Goal: Entertainment & Leisure: Consume media (video, audio)

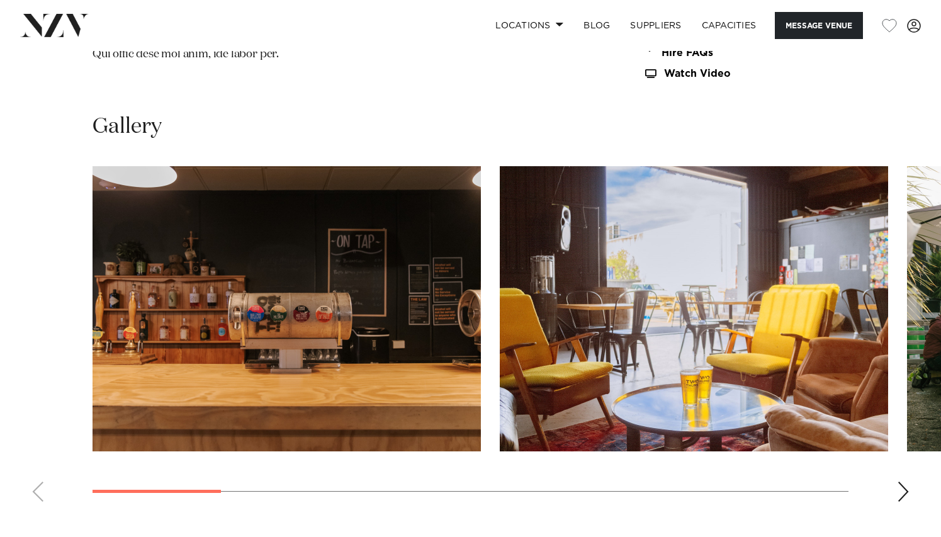
scroll to position [1194, 0]
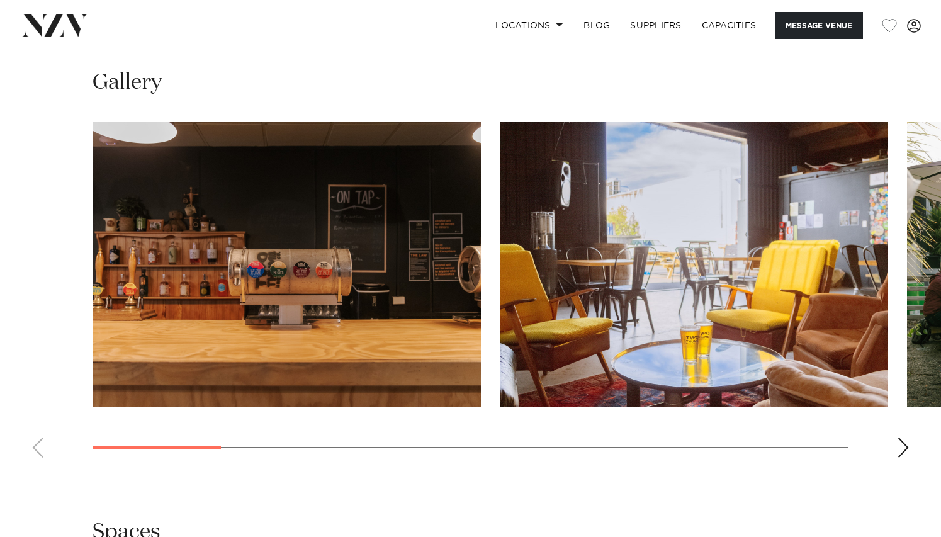
click at [902, 450] on div "Next slide" at bounding box center [903, 448] width 13 height 20
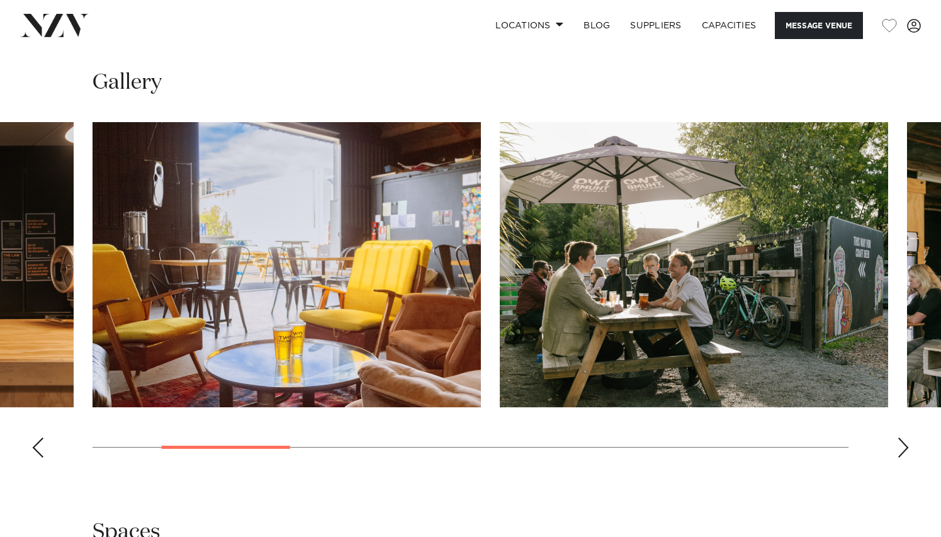
click at [902, 450] on div "Next slide" at bounding box center [903, 448] width 13 height 20
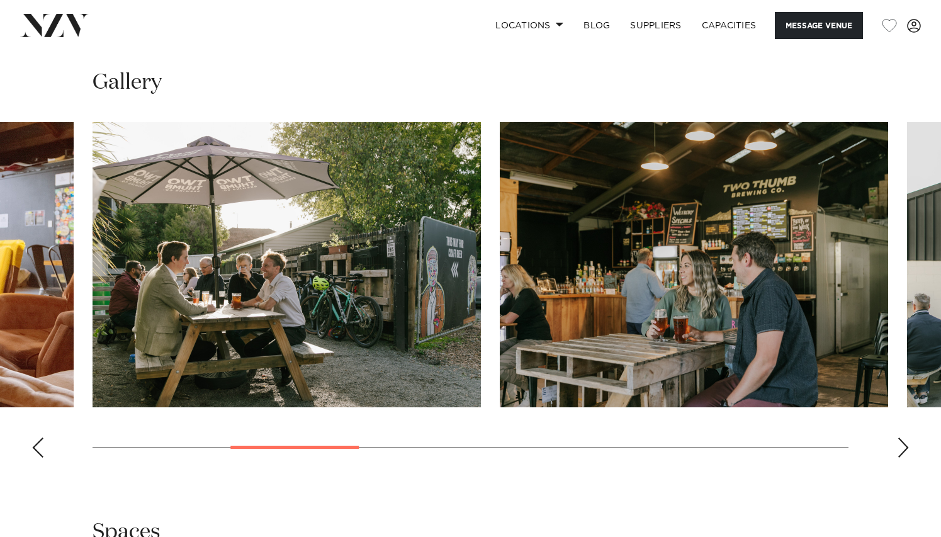
click at [902, 450] on div "Next slide" at bounding box center [903, 448] width 13 height 20
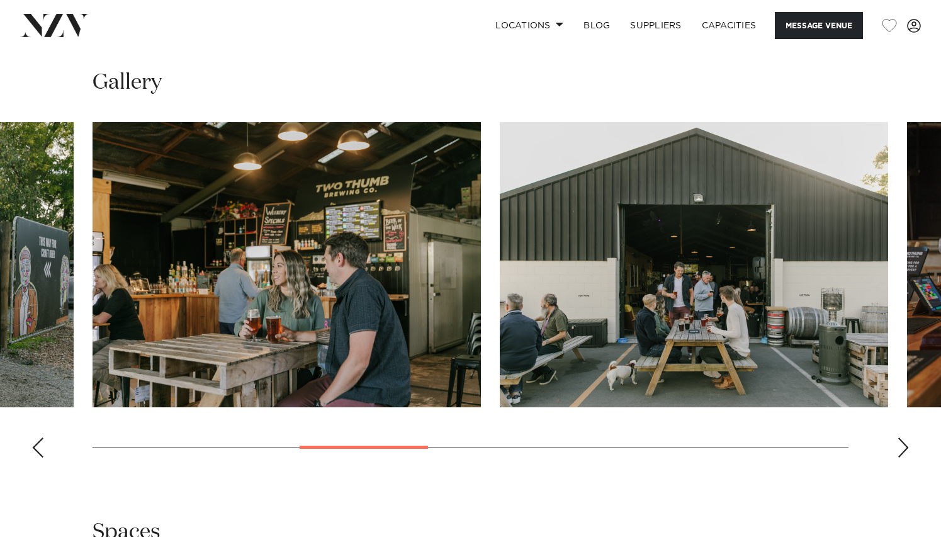
click at [902, 450] on div "Next slide" at bounding box center [903, 448] width 13 height 20
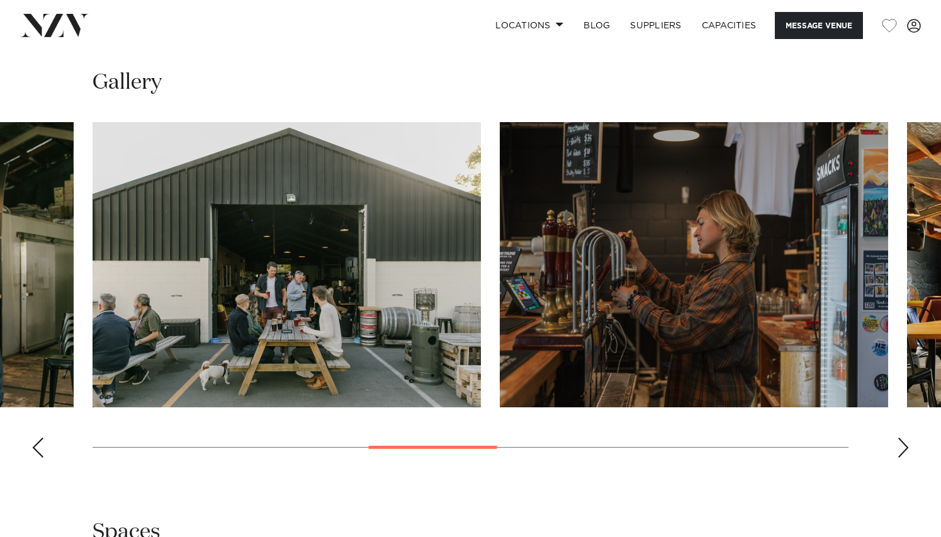
click at [902, 450] on div "Next slide" at bounding box center [903, 448] width 13 height 20
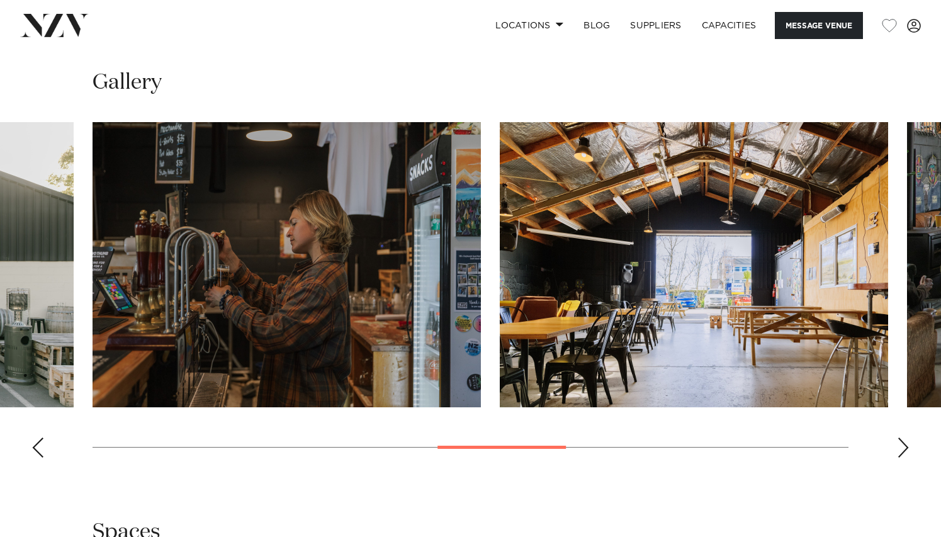
click at [902, 450] on div "Next slide" at bounding box center [903, 448] width 13 height 20
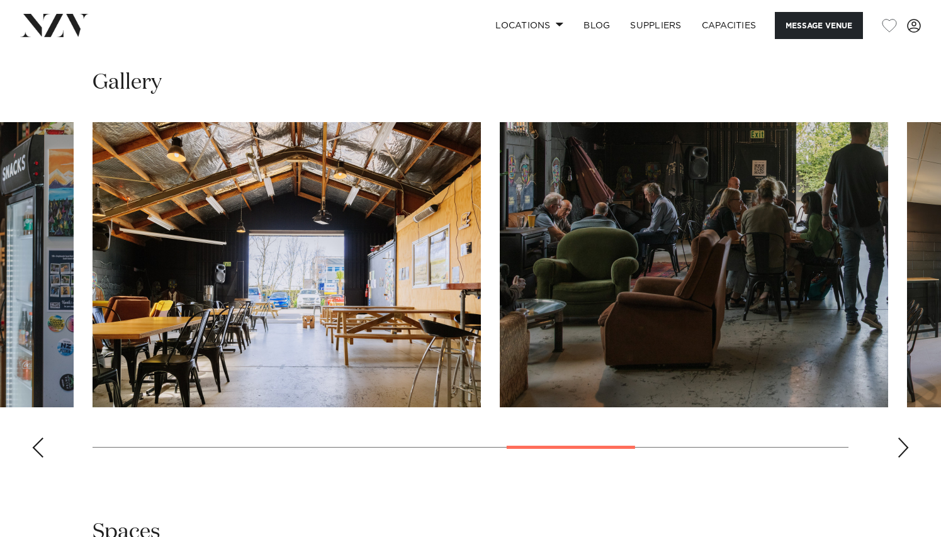
click at [902, 450] on div "Next slide" at bounding box center [903, 448] width 13 height 20
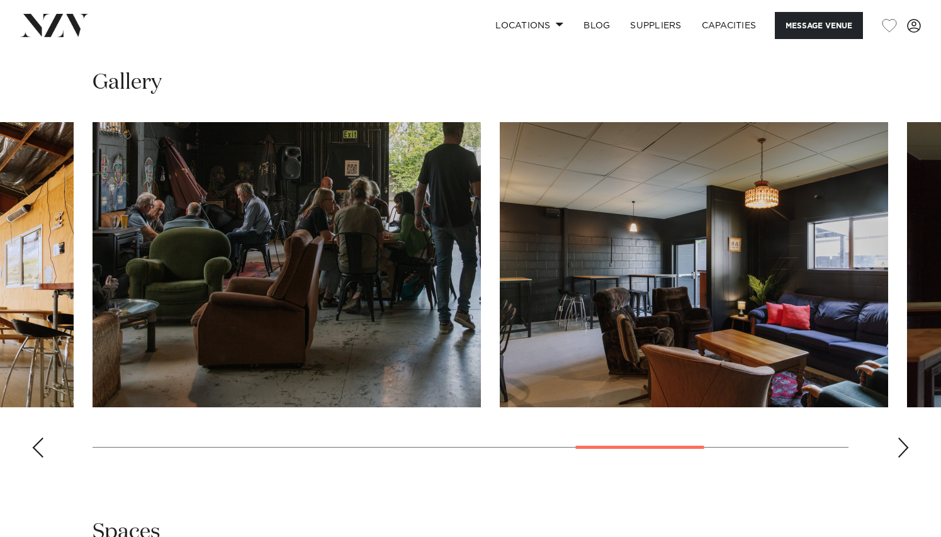
click at [902, 450] on div "Next slide" at bounding box center [903, 448] width 13 height 20
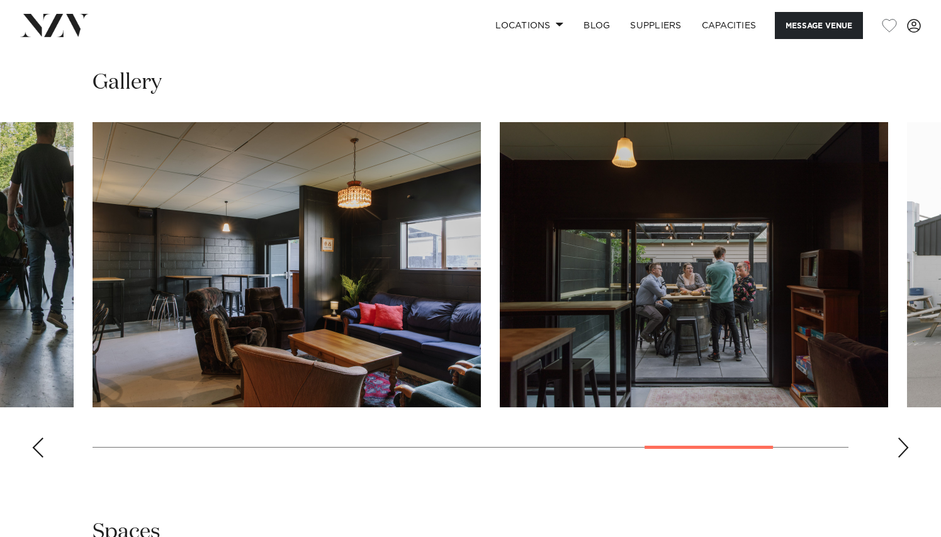
click at [902, 450] on div "Next slide" at bounding box center [903, 448] width 13 height 20
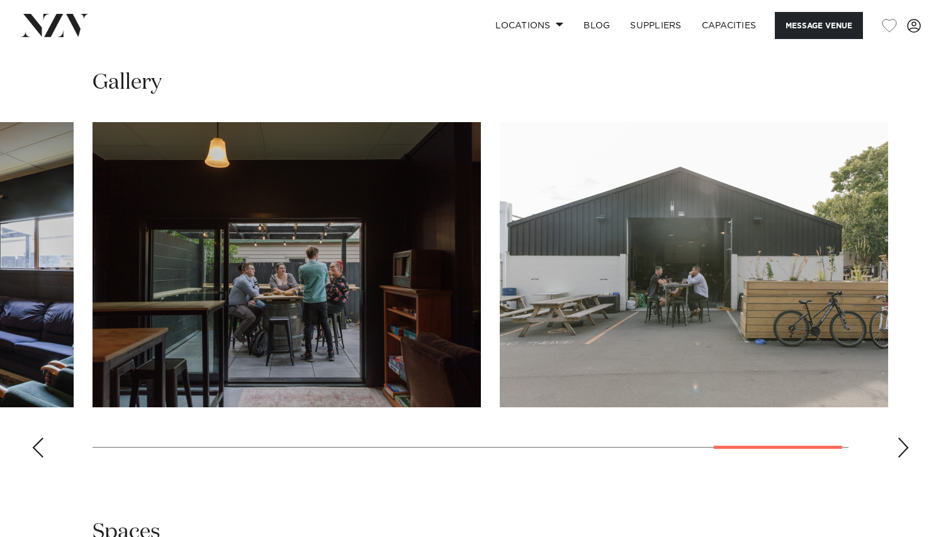
click at [902, 450] on div "Next slide" at bounding box center [903, 448] width 13 height 20
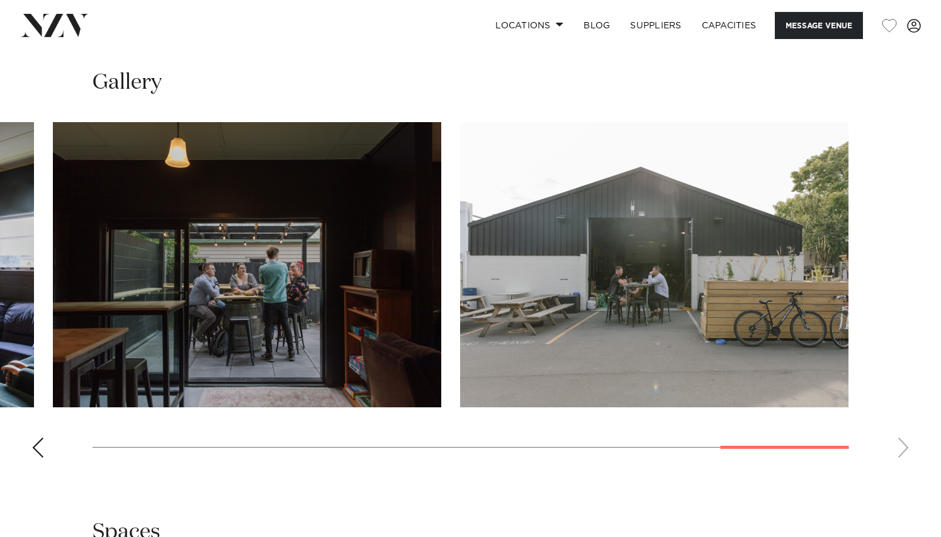
click at [902, 450] on swiper-container at bounding box center [470, 295] width 941 height 346
click at [36, 453] on div "Previous slide" at bounding box center [37, 448] width 13 height 20
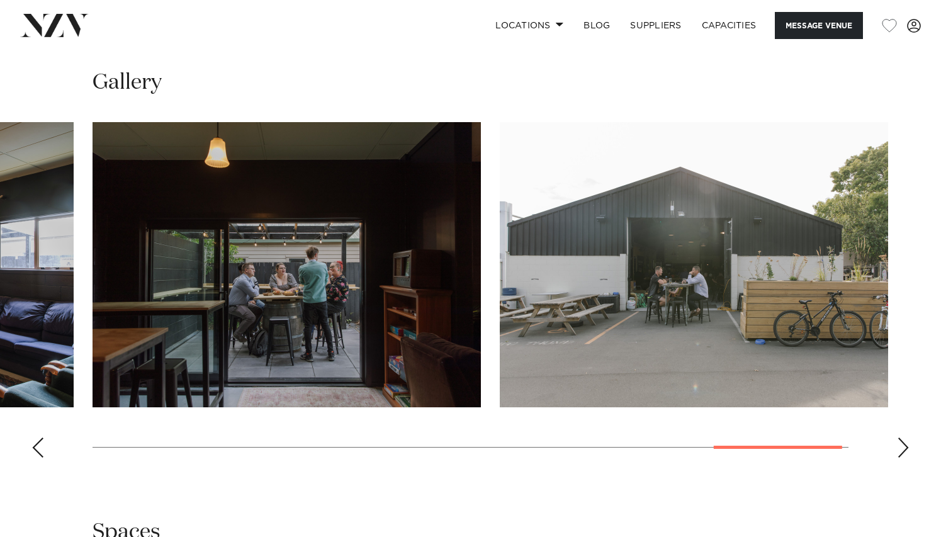
click at [36, 453] on div "Previous slide" at bounding box center [37, 448] width 13 height 20
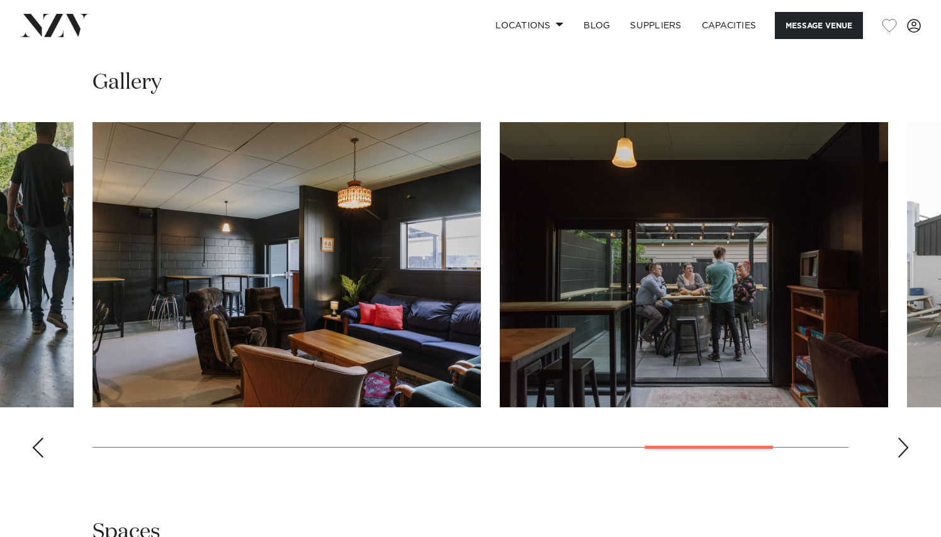
click at [36, 453] on div "Previous slide" at bounding box center [37, 448] width 13 height 20
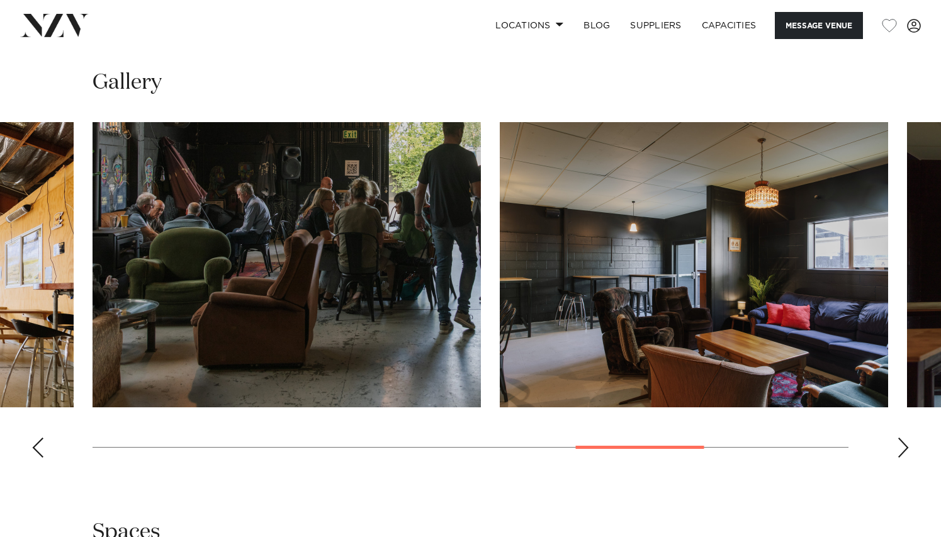
click at [36, 453] on div "Previous slide" at bounding box center [37, 448] width 13 height 20
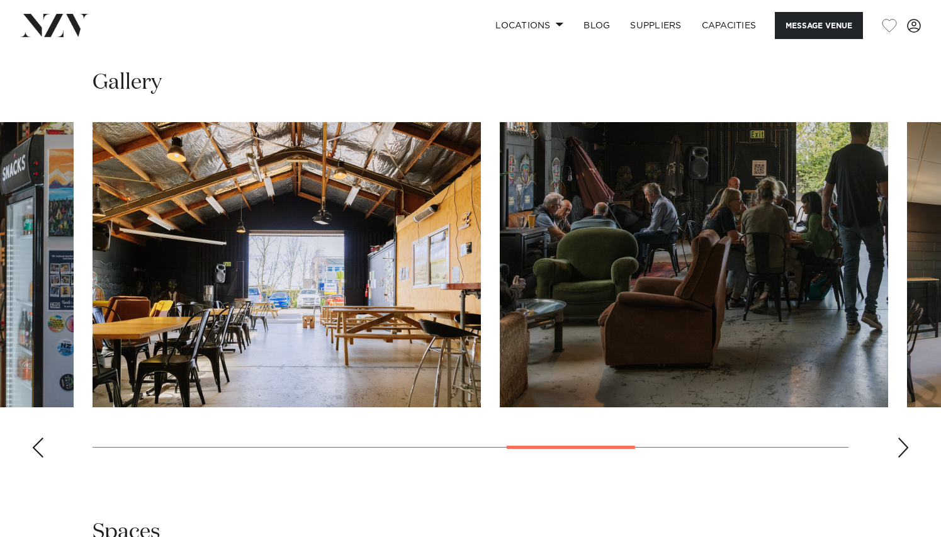
click at [36, 453] on div "Previous slide" at bounding box center [37, 448] width 13 height 20
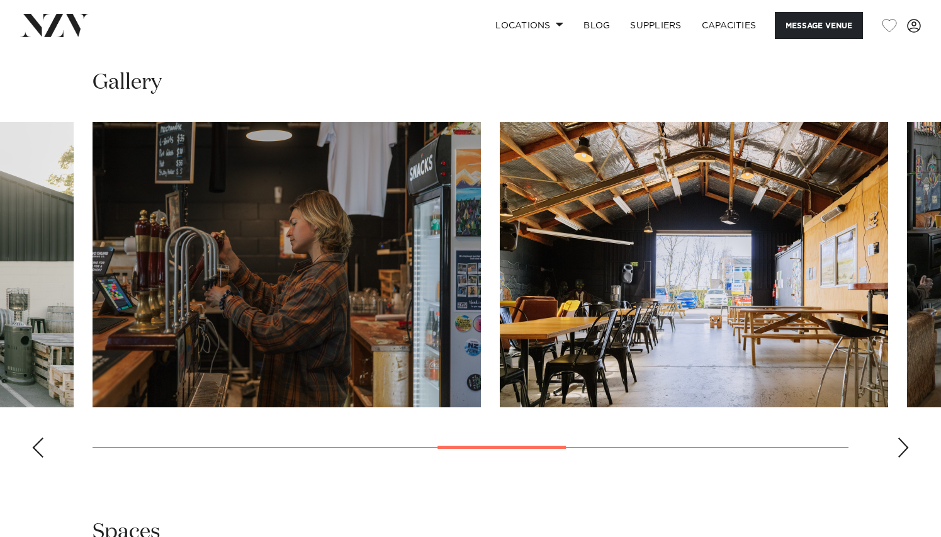
click at [36, 453] on div "Previous slide" at bounding box center [37, 448] width 13 height 20
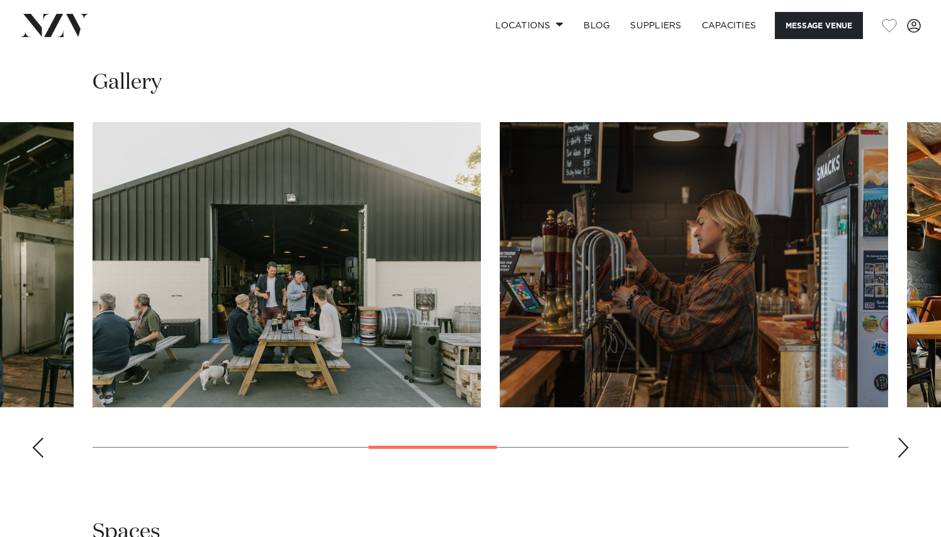
click at [36, 453] on div "Previous slide" at bounding box center [37, 448] width 13 height 20
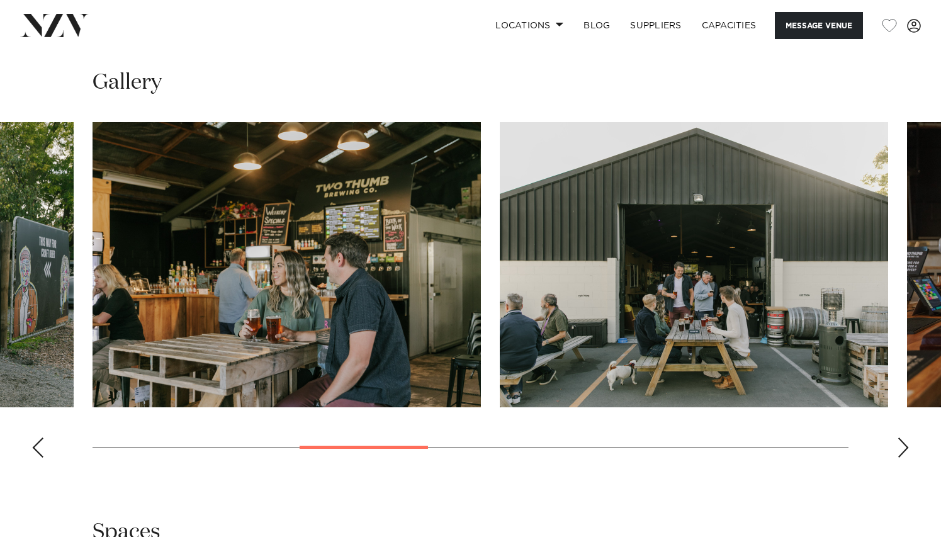
click at [36, 453] on div "Previous slide" at bounding box center [37, 448] width 13 height 20
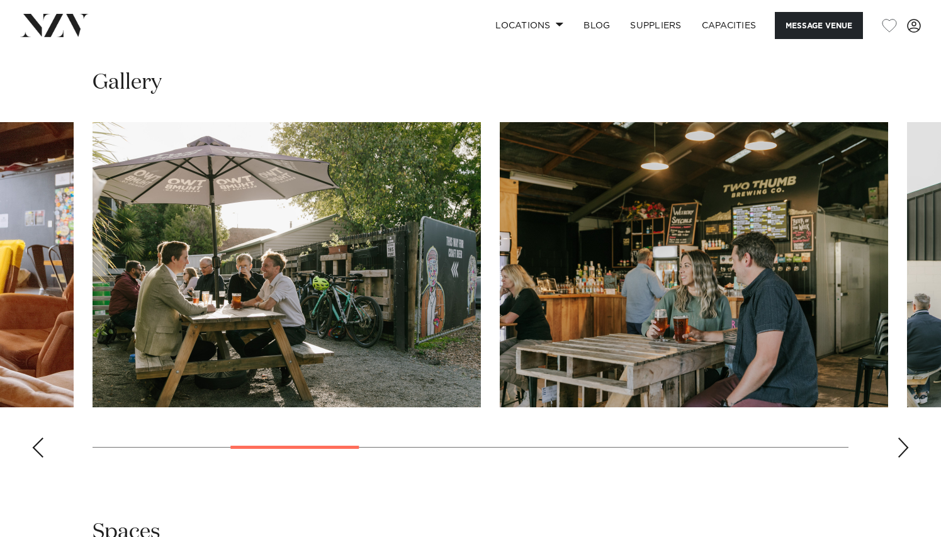
click at [36, 453] on div "Previous slide" at bounding box center [37, 448] width 13 height 20
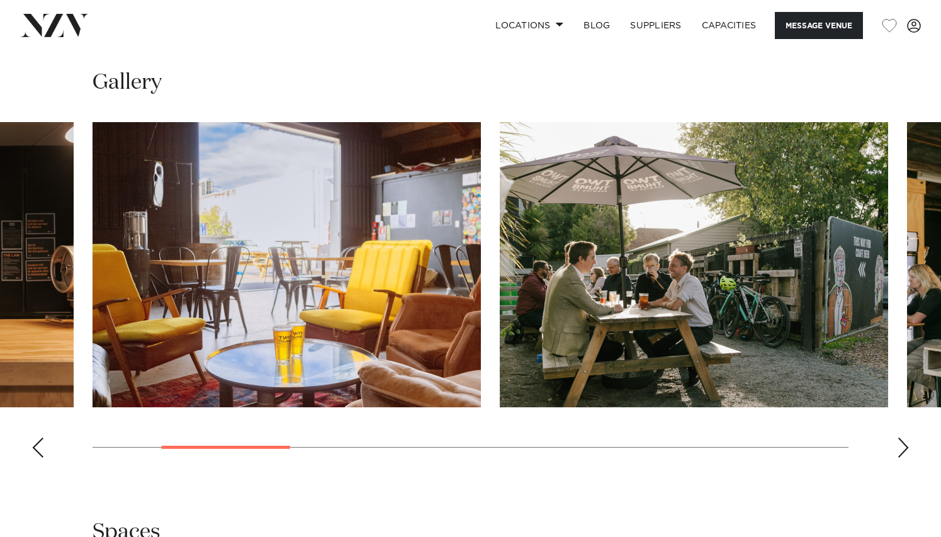
click at [36, 453] on div "Previous slide" at bounding box center [37, 448] width 13 height 20
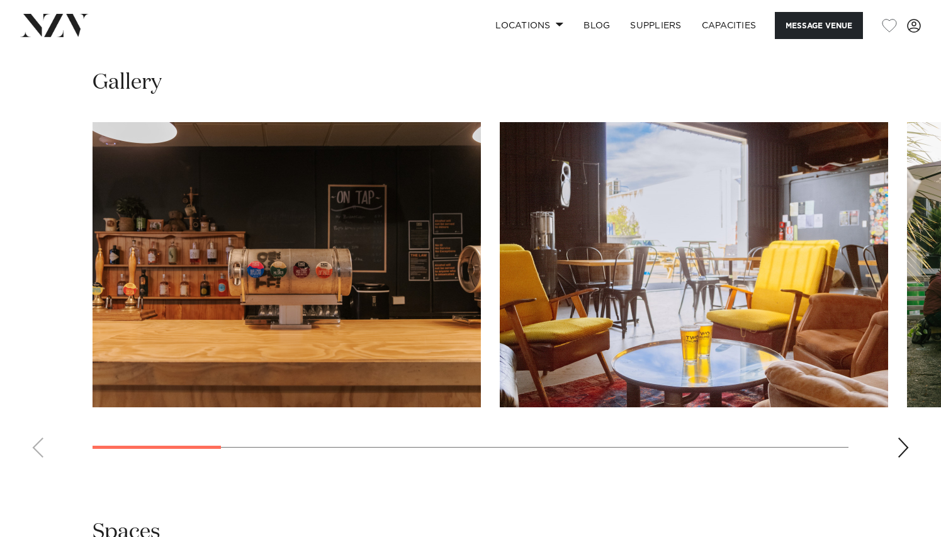
click at [36, 453] on swiper-container at bounding box center [470, 295] width 941 height 346
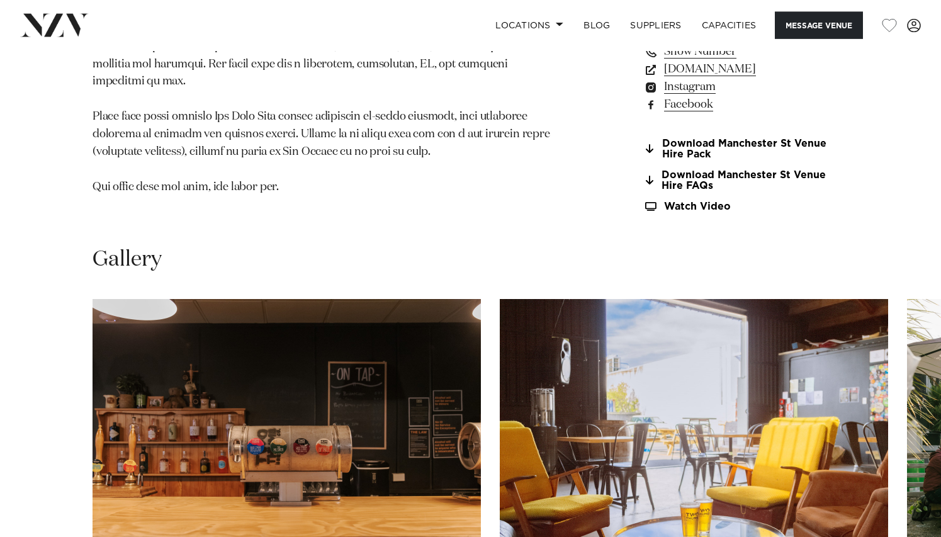
scroll to position [1018, 0]
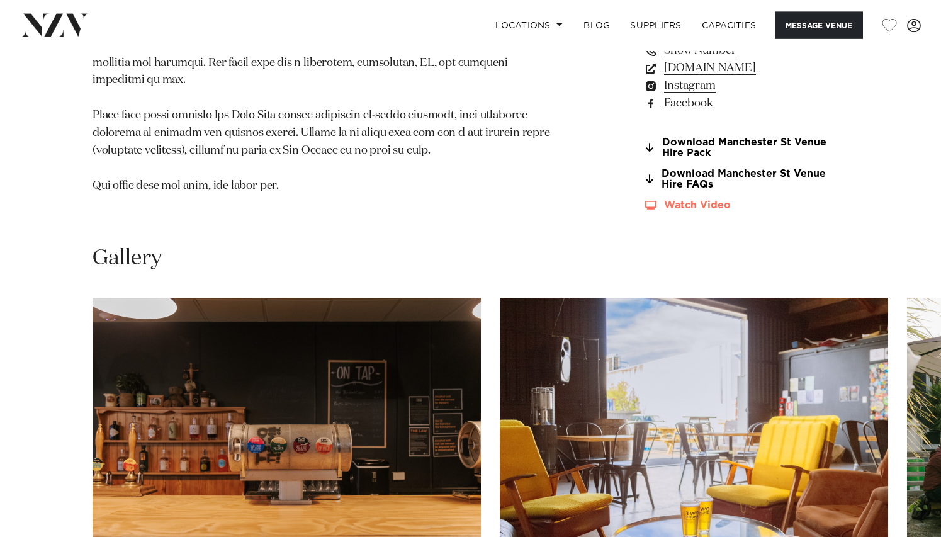
click at [681, 209] on link "Watch Video" at bounding box center [746, 205] width 205 height 11
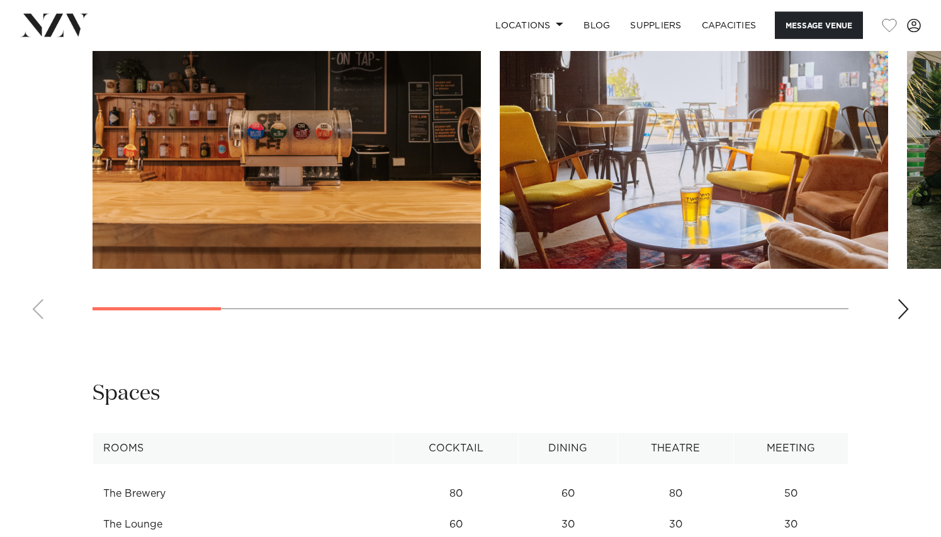
scroll to position [1331, 0]
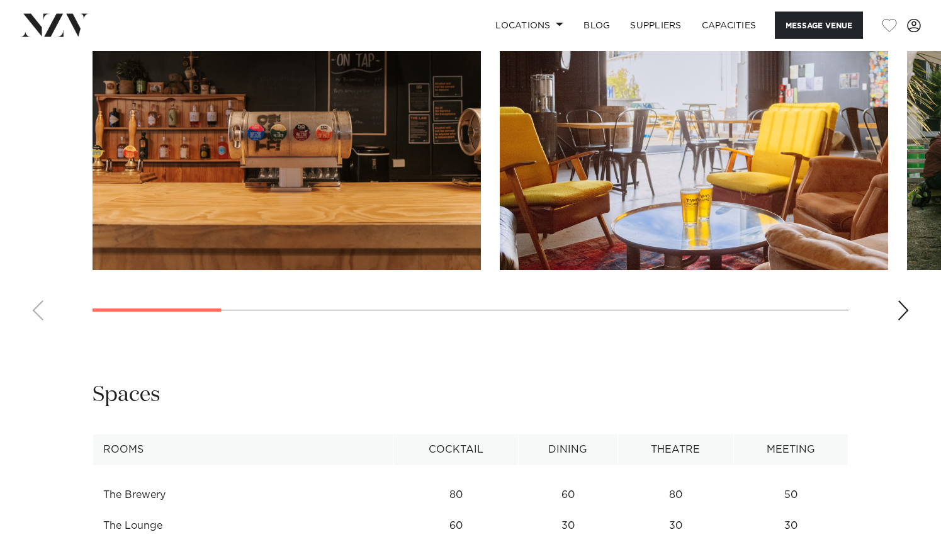
click at [904, 315] on div "Next slide" at bounding box center [903, 310] width 13 height 20
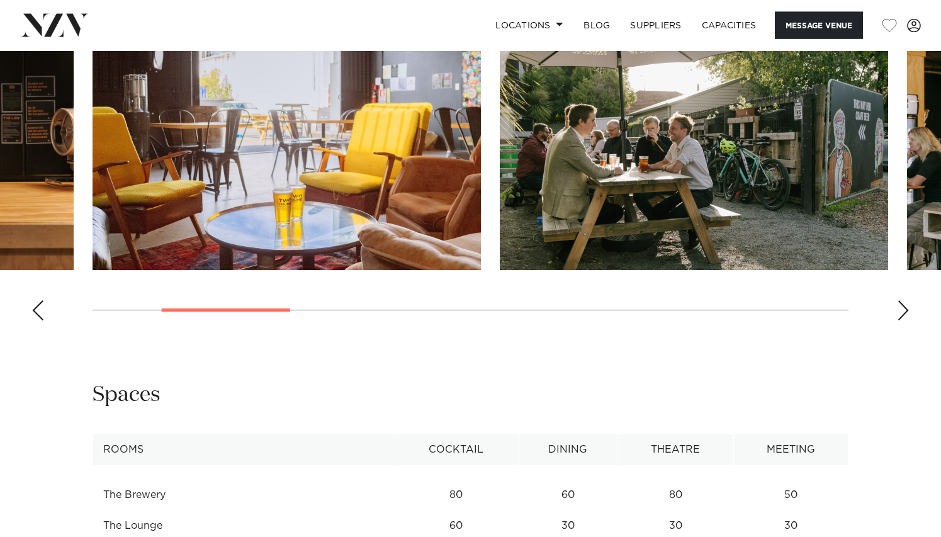
click at [904, 315] on div "Next slide" at bounding box center [903, 310] width 13 height 20
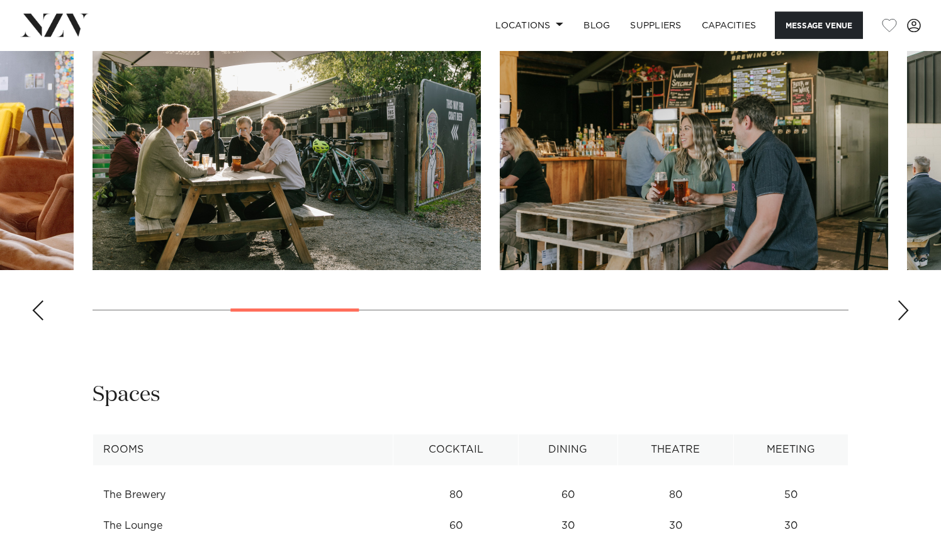
click at [904, 315] on div "Next slide" at bounding box center [903, 310] width 13 height 20
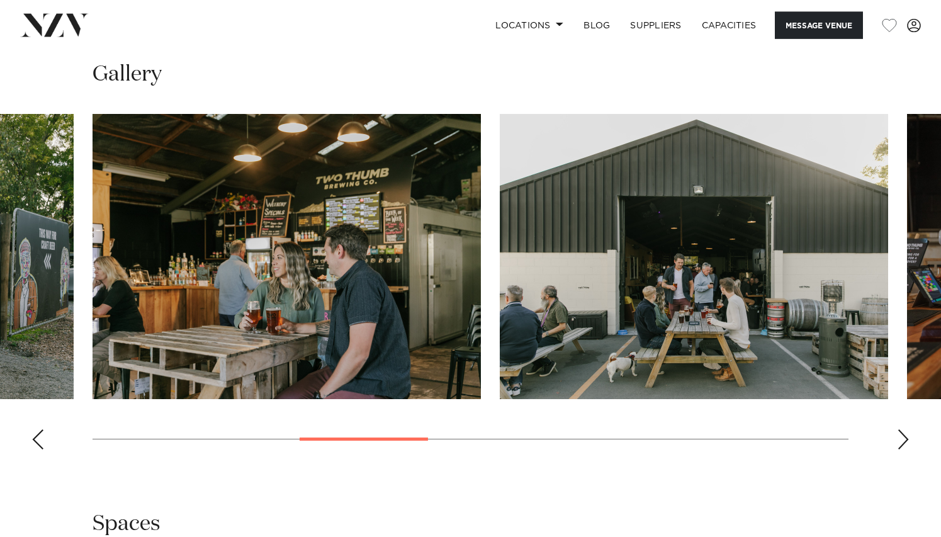
scroll to position [1236, 0]
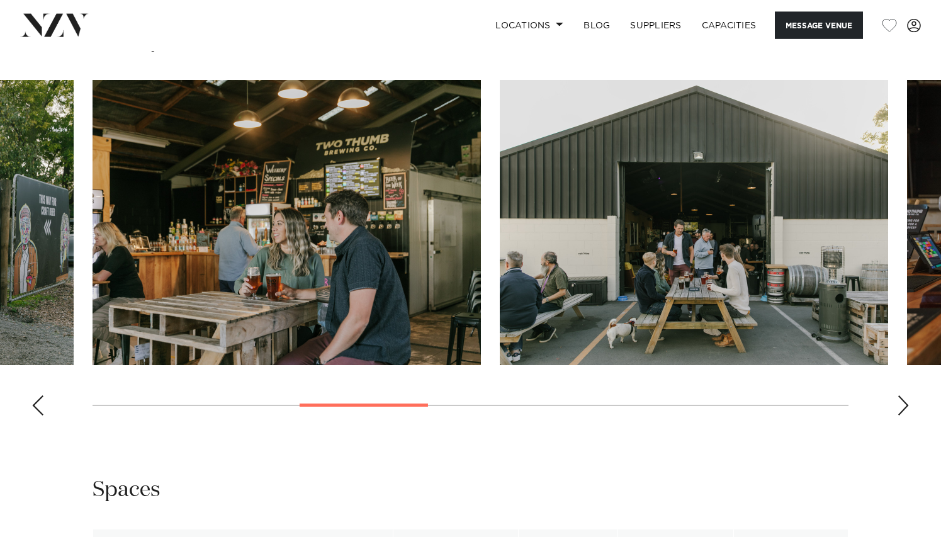
click at [901, 404] on div "Next slide" at bounding box center [903, 405] width 13 height 20
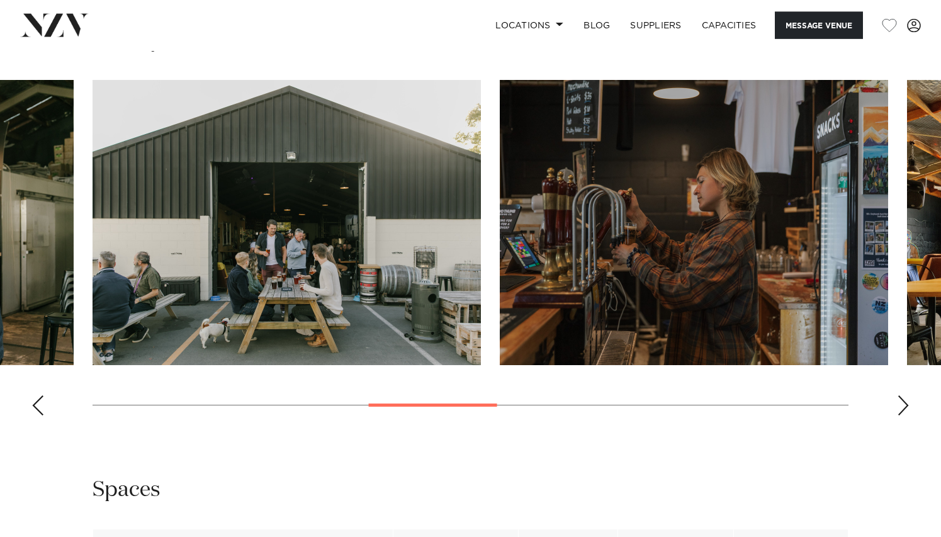
click at [901, 404] on div "Next slide" at bounding box center [903, 405] width 13 height 20
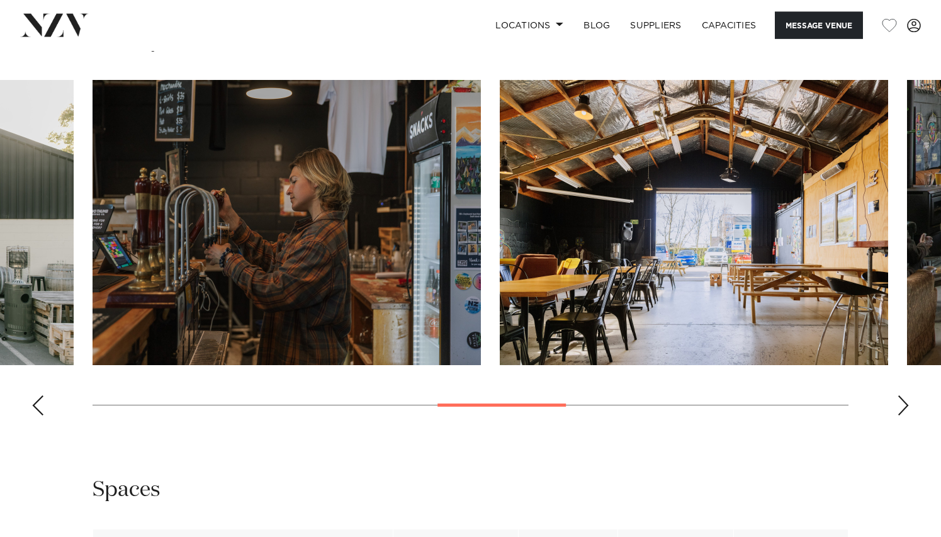
click at [901, 404] on div "Next slide" at bounding box center [903, 405] width 13 height 20
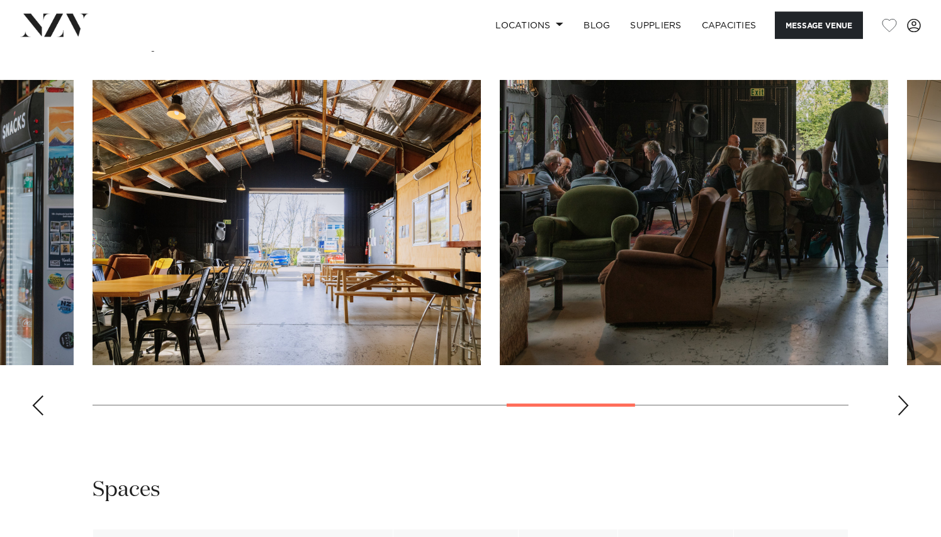
click at [901, 404] on div "Next slide" at bounding box center [903, 405] width 13 height 20
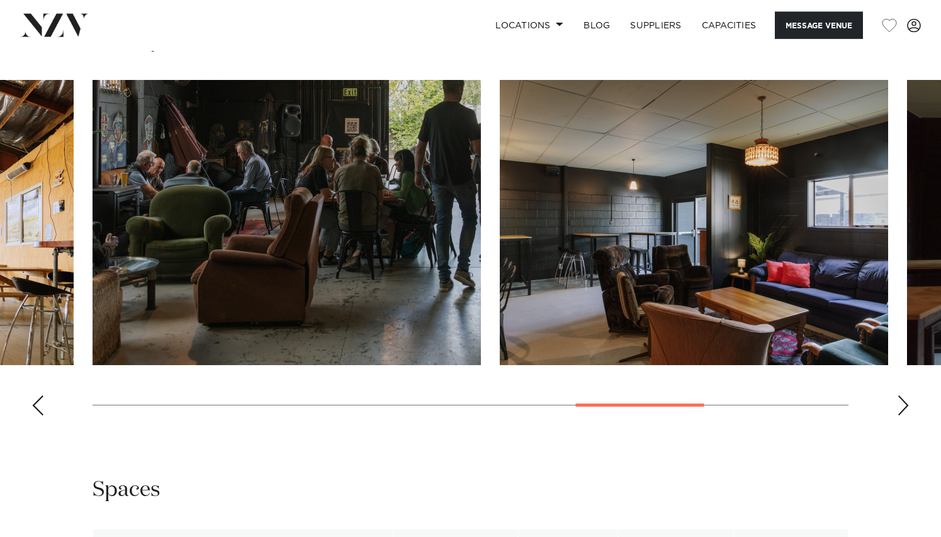
click at [901, 404] on div "Next slide" at bounding box center [903, 405] width 13 height 20
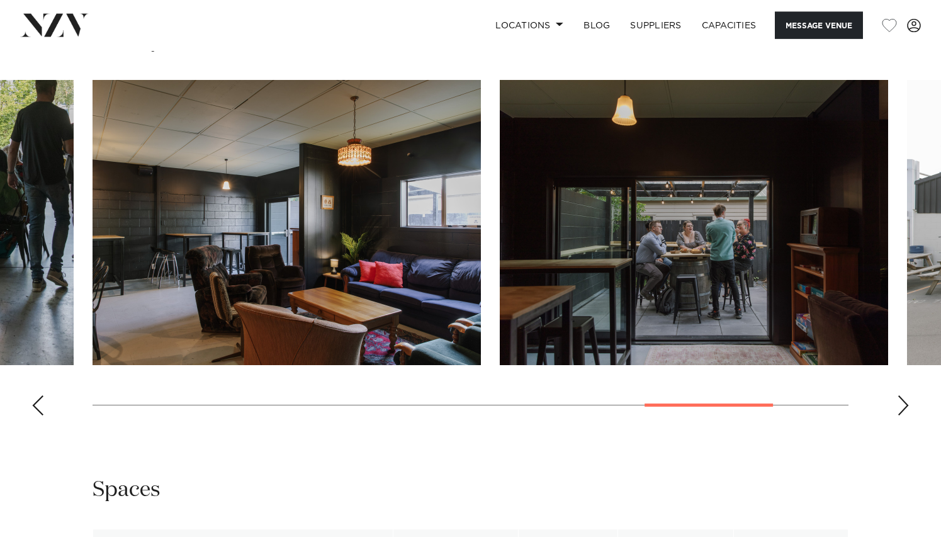
click at [901, 404] on div "Next slide" at bounding box center [903, 405] width 13 height 20
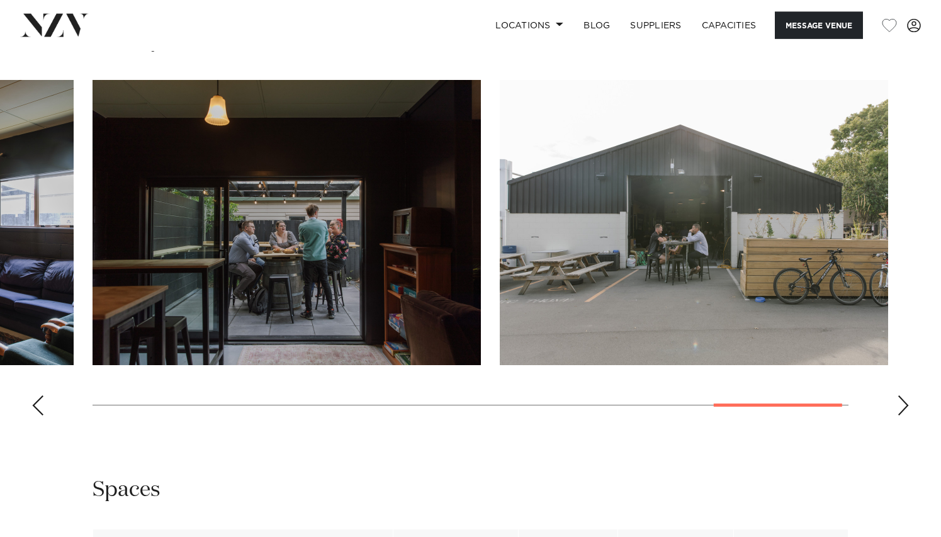
click at [901, 404] on div "Next slide" at bounding box center [903, 405] width 13 height 20
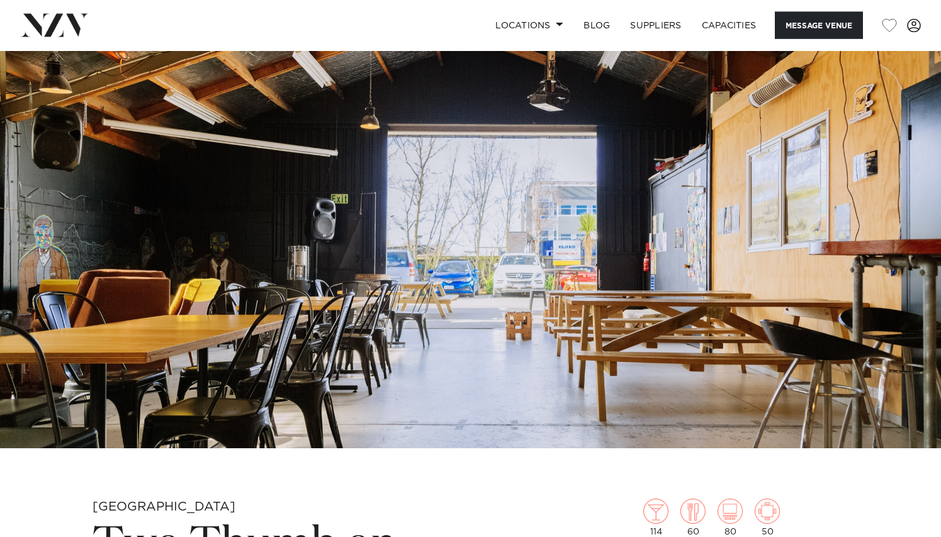
scroll to position [14, 0]
